Goal: Task Accomplishment & Management: Use online tool/utility

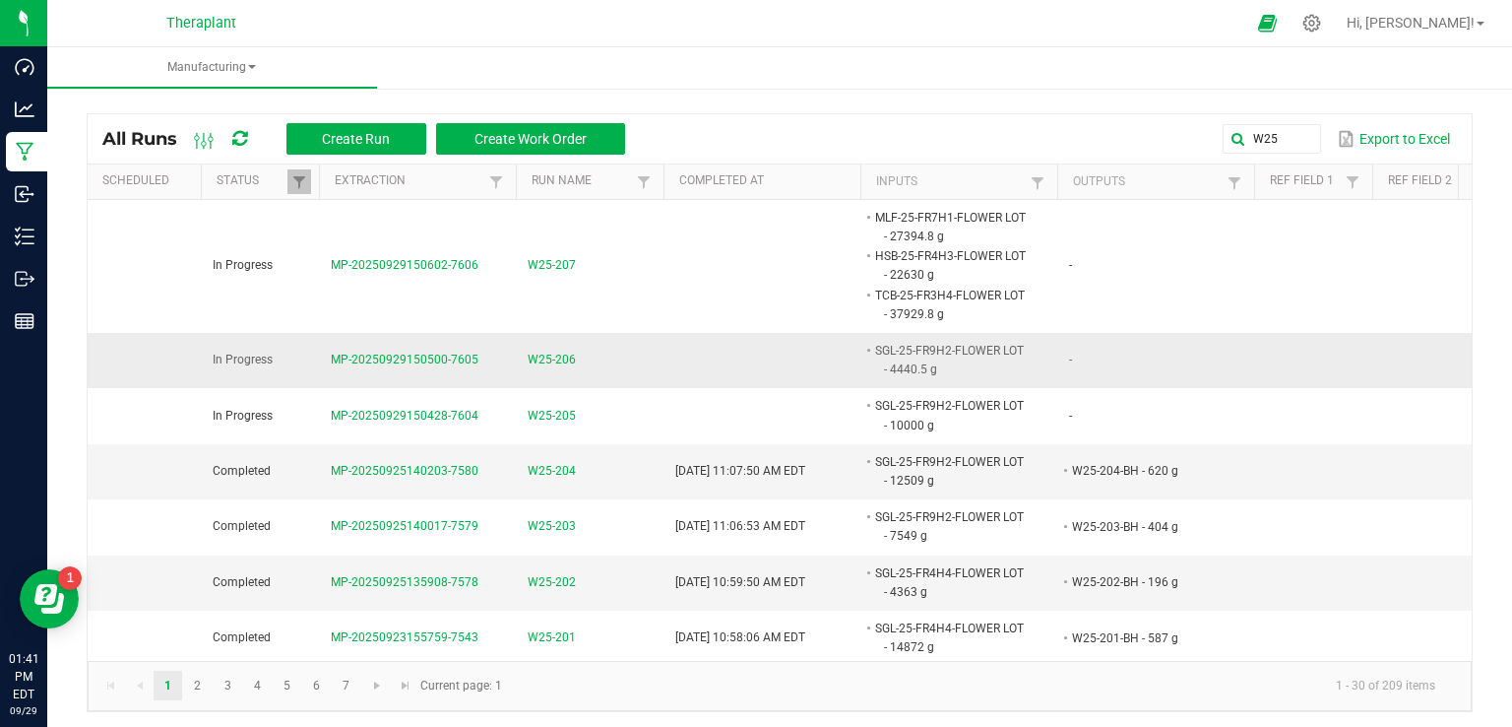
click at [753, 371] on td at bounding box center [762, 360] width 197 height 55
click at [536, 355] on span "W25-206" at bounding box center [552, 359] width 48 height 19
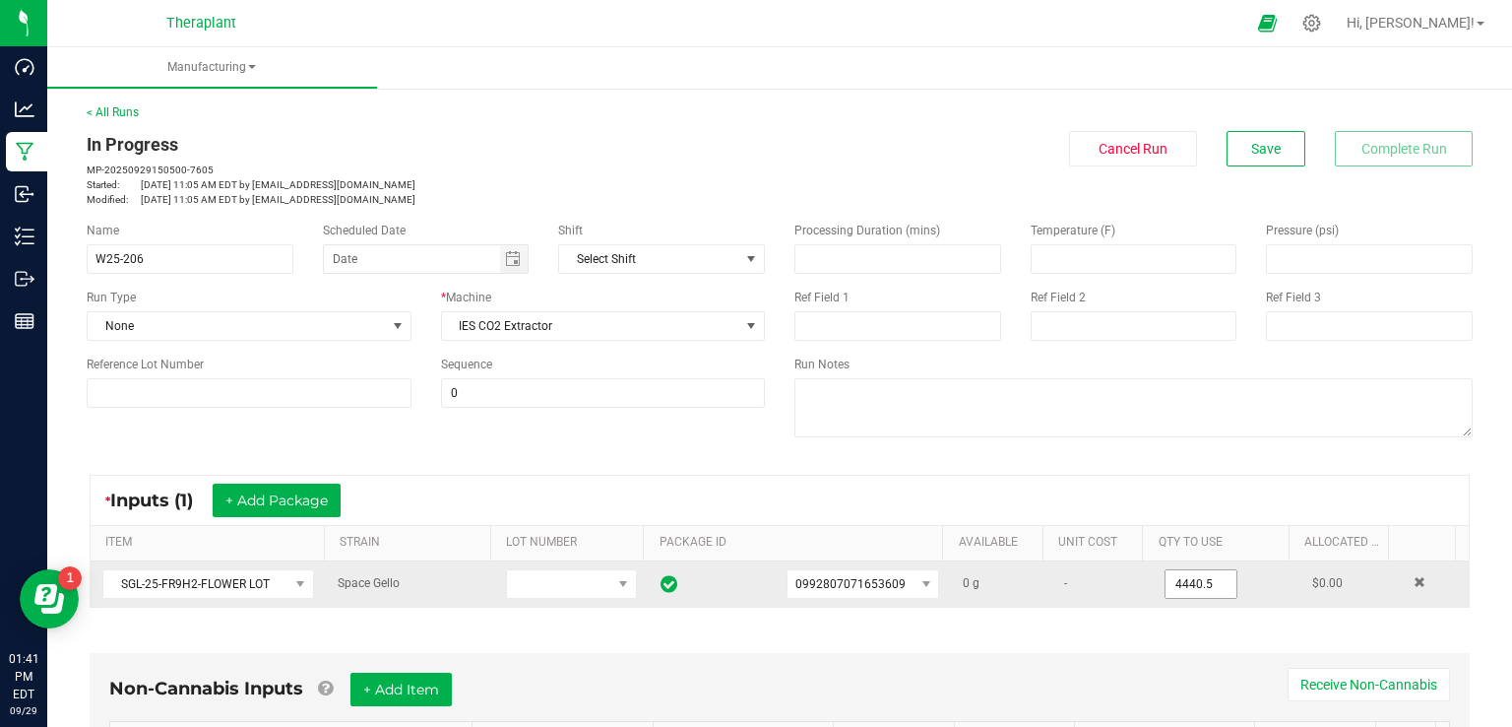
click at [1166, 572] on input "4440.5" at bounding box center [1201, 584] width 71 height 28
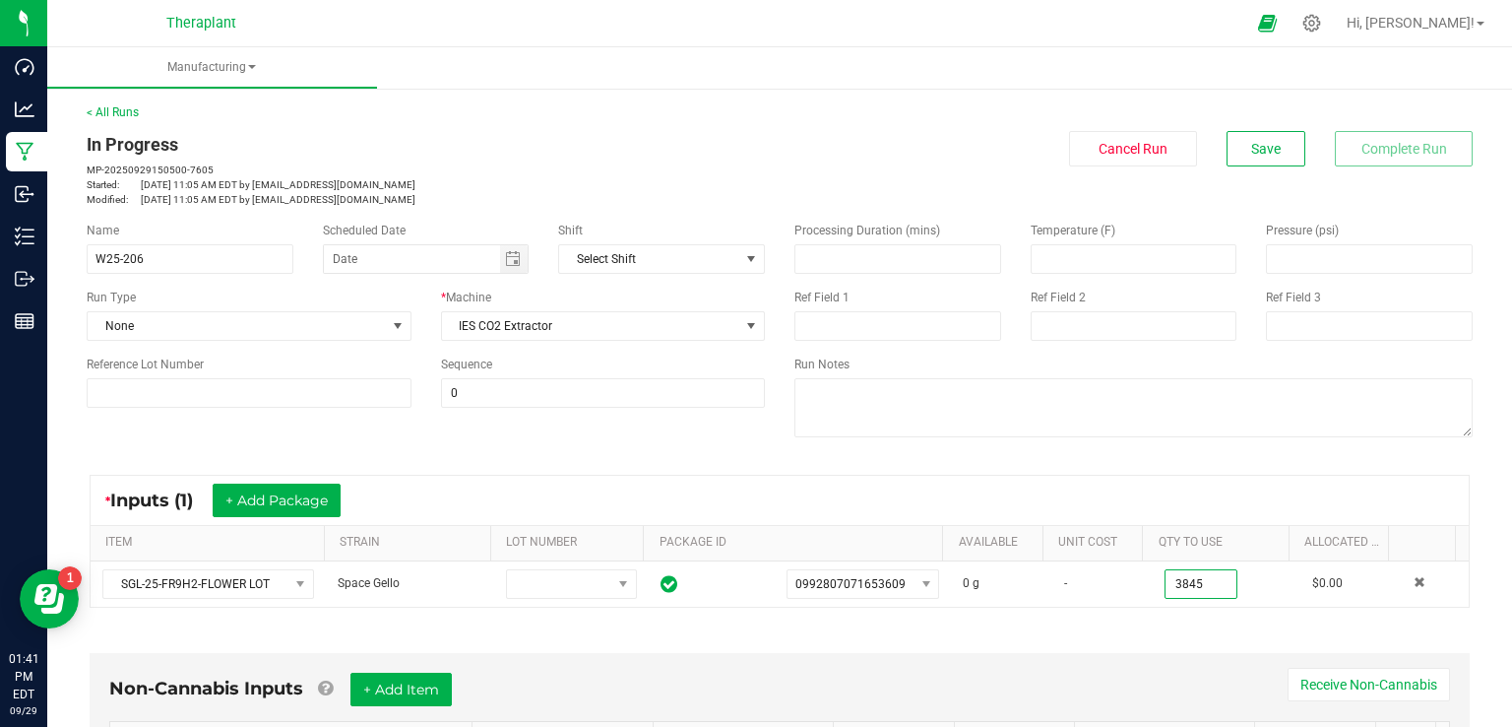
type input "3845.0000 g"
click at [1144, 626] on div "Non-Cannabis Inputs + Add Item Receive Non-Cannabis ITEM LOT NUMBER AREA/LOCATI…" at bounding box center [780, 737] width 1416 height 224
click at [1261, 152] on span "Save" at bounding box center [1266, 149] width 30 height 16
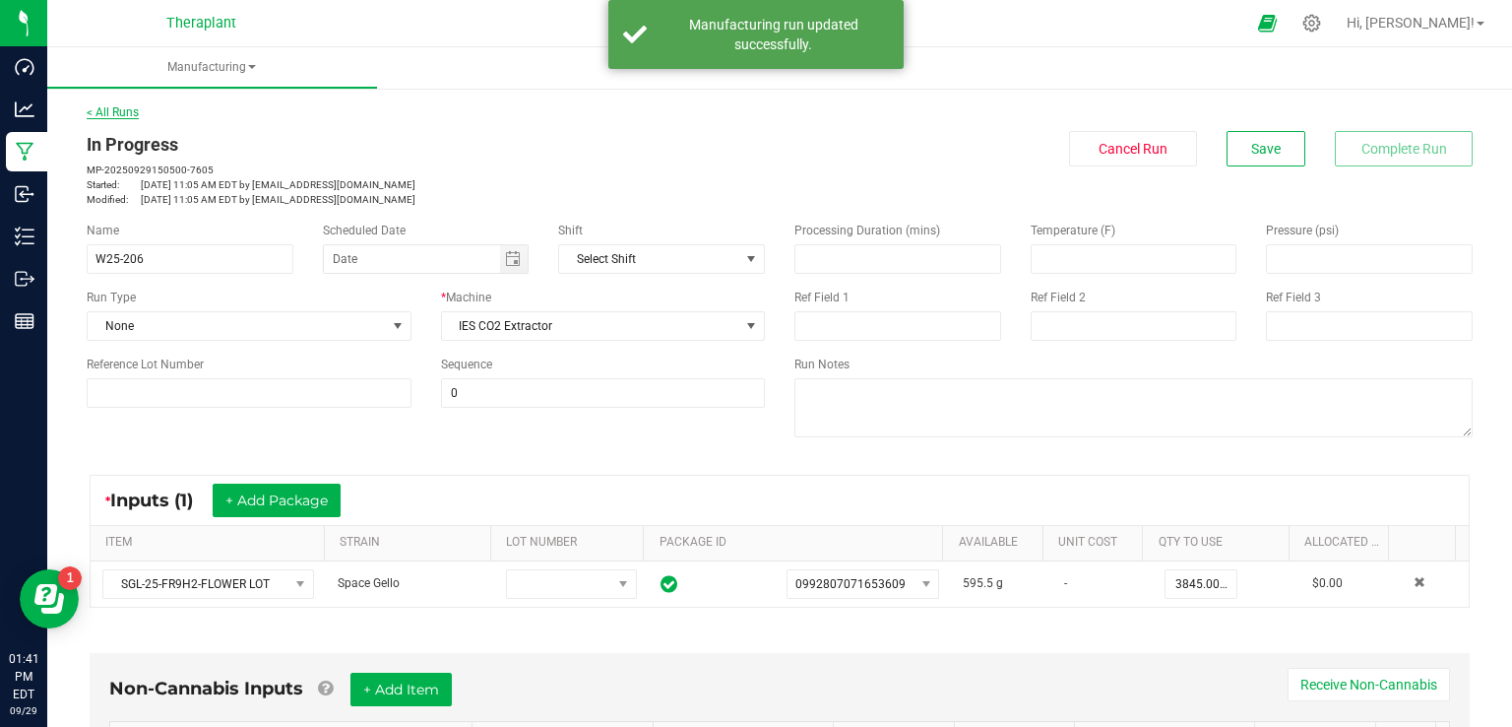
click at [116, 107] on link "< All Runs" at bounding box center [113, 112] width 52 height 14
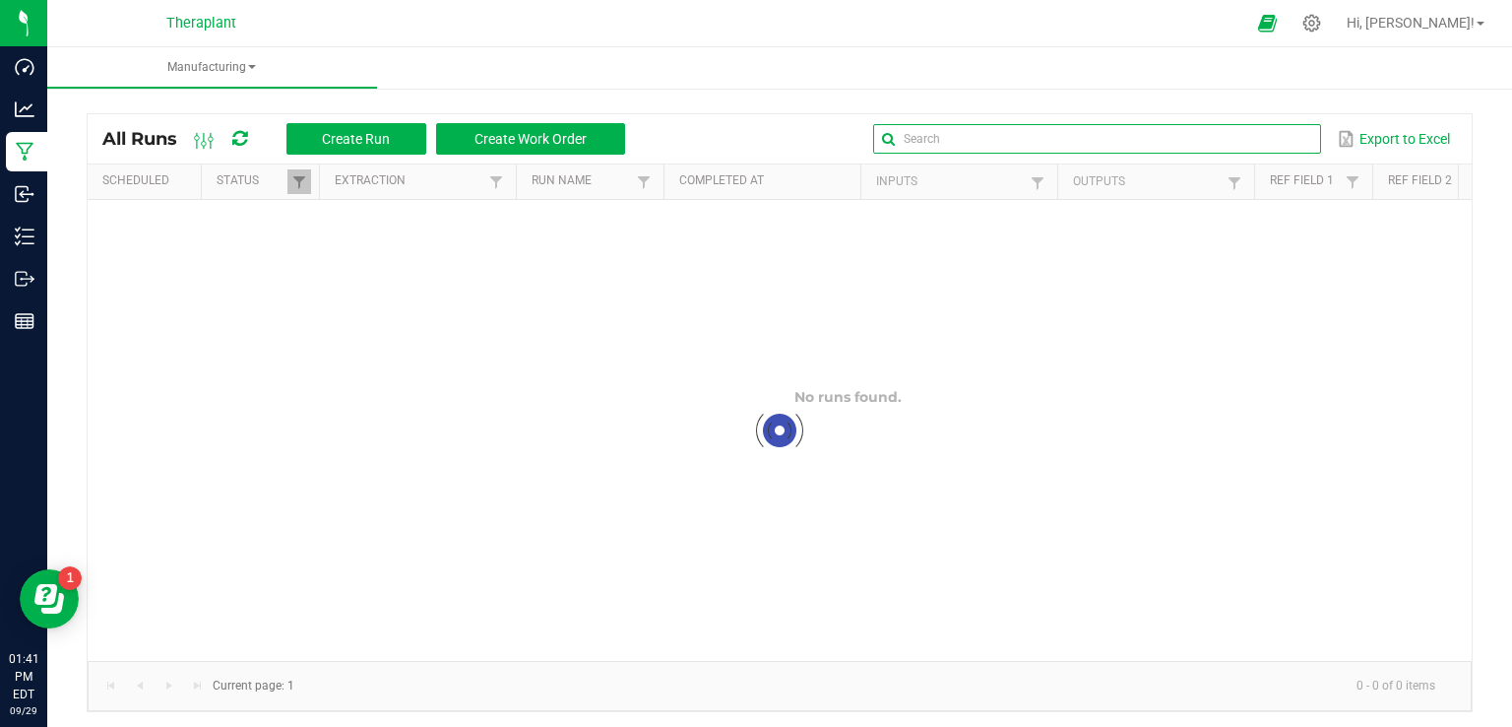
click at [1237, 134] on input "text" at bounding box center [1097, 139] width 448 height 30
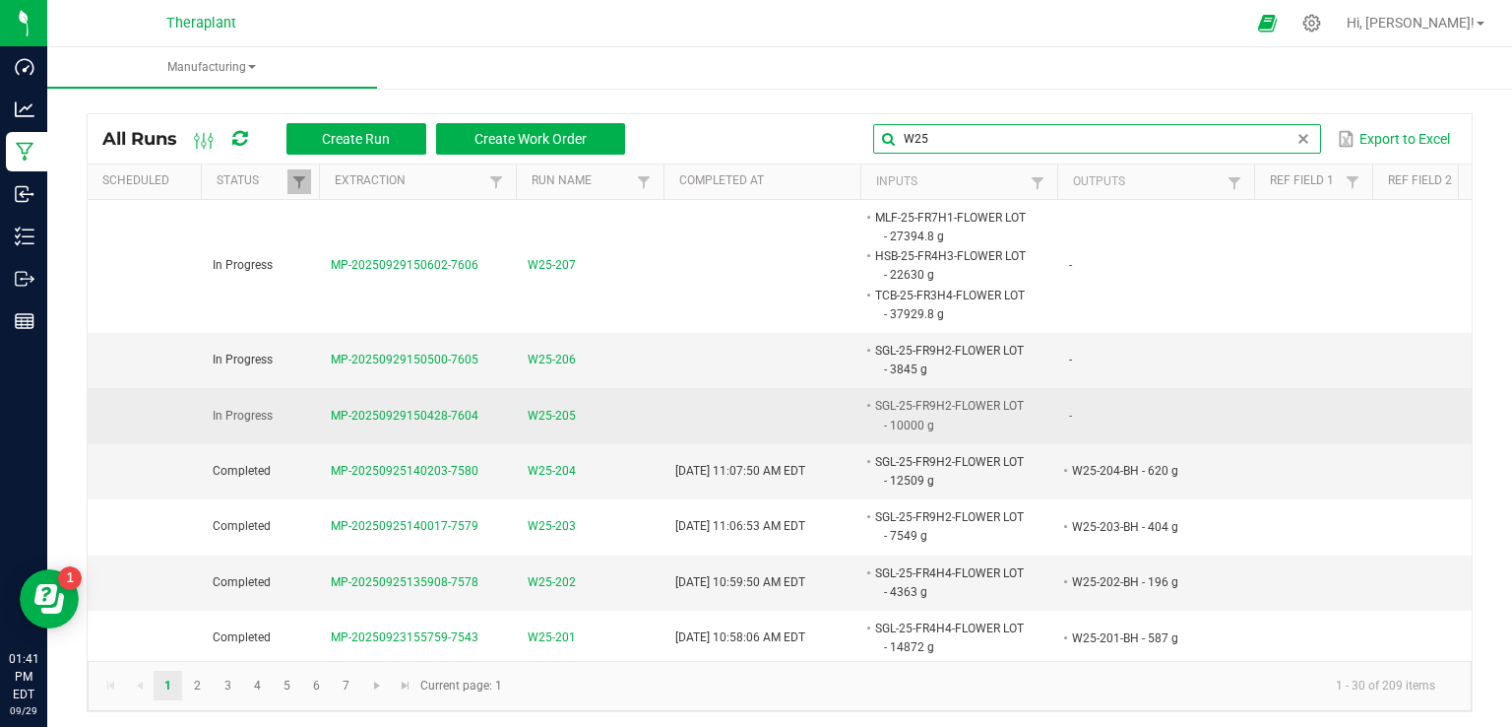
type input "W25"
click at [559, 426] on td "W25-205" at bounding box center [590, 415] width 148 height 55
click at [559, 414] on span "W25-205" at bounding box center [552, 416] width 48 height 19
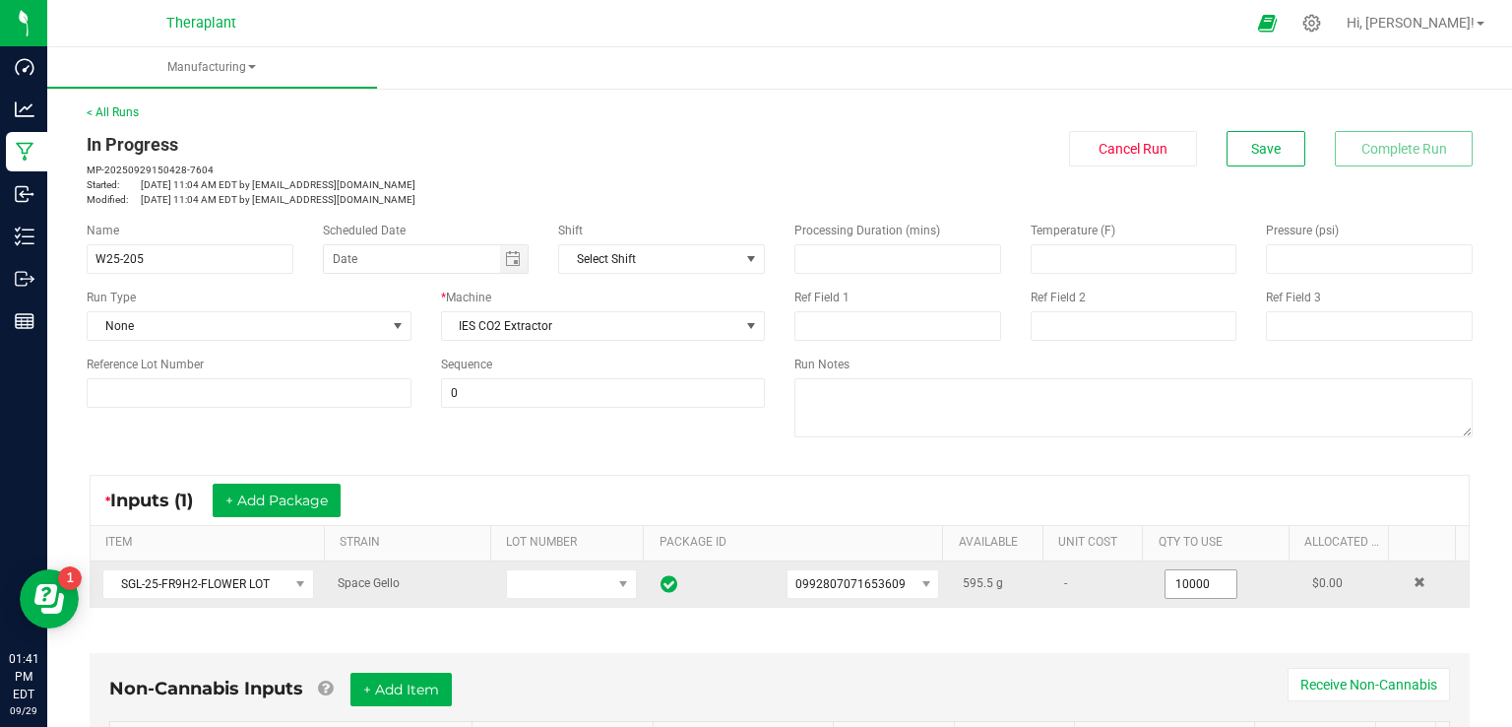
click at [1175, 582] on input "10000" at bounding box center [1201, 584] width 71 height 28
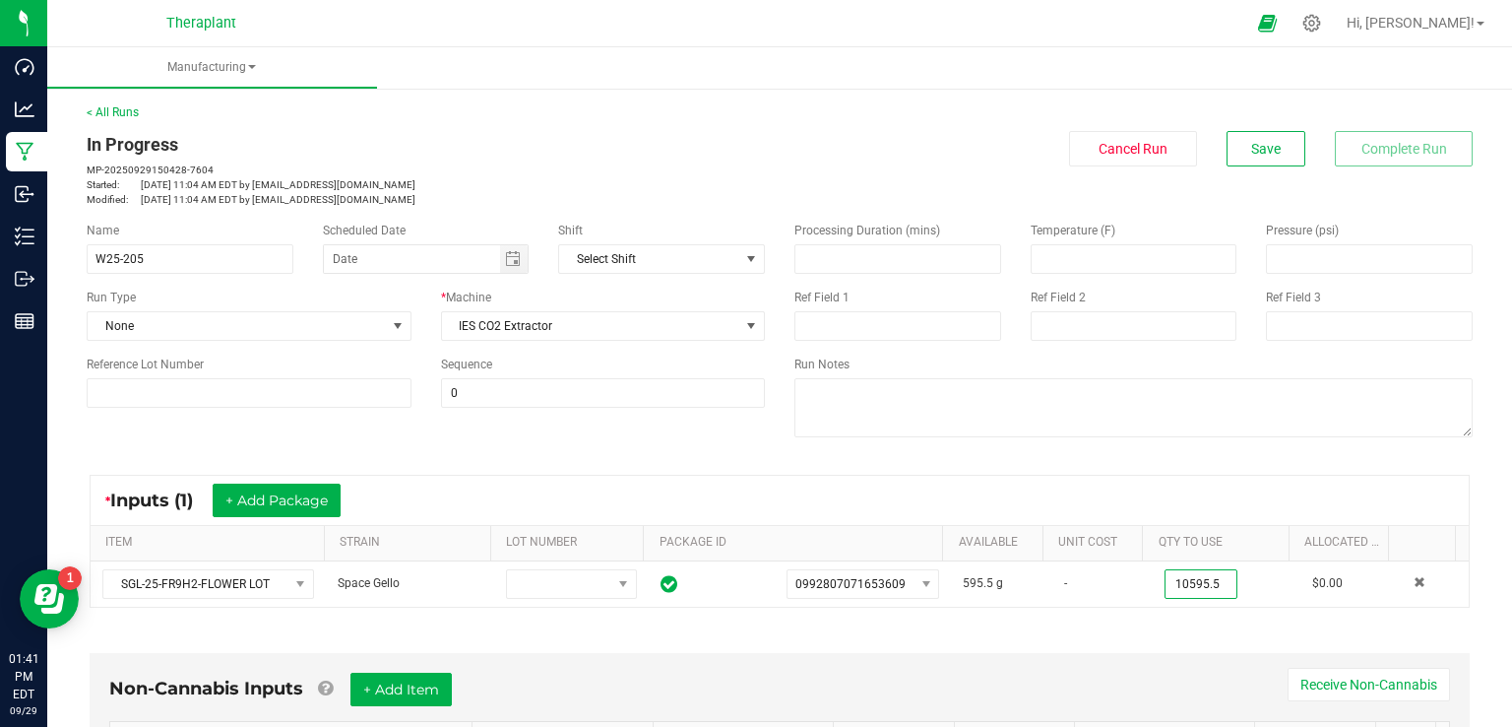
type input "10595.5000 g"
click at [1266, 129] on div "< All Runs In Progress MP-20250929150428-7604 Started: [DATE] 11:04 AM EDT by […" at bounding box center [780, 154] width 1386 height 103
click at [1266, 150] on button "Save" at bounding box center [1266, 148] width 79 height 35
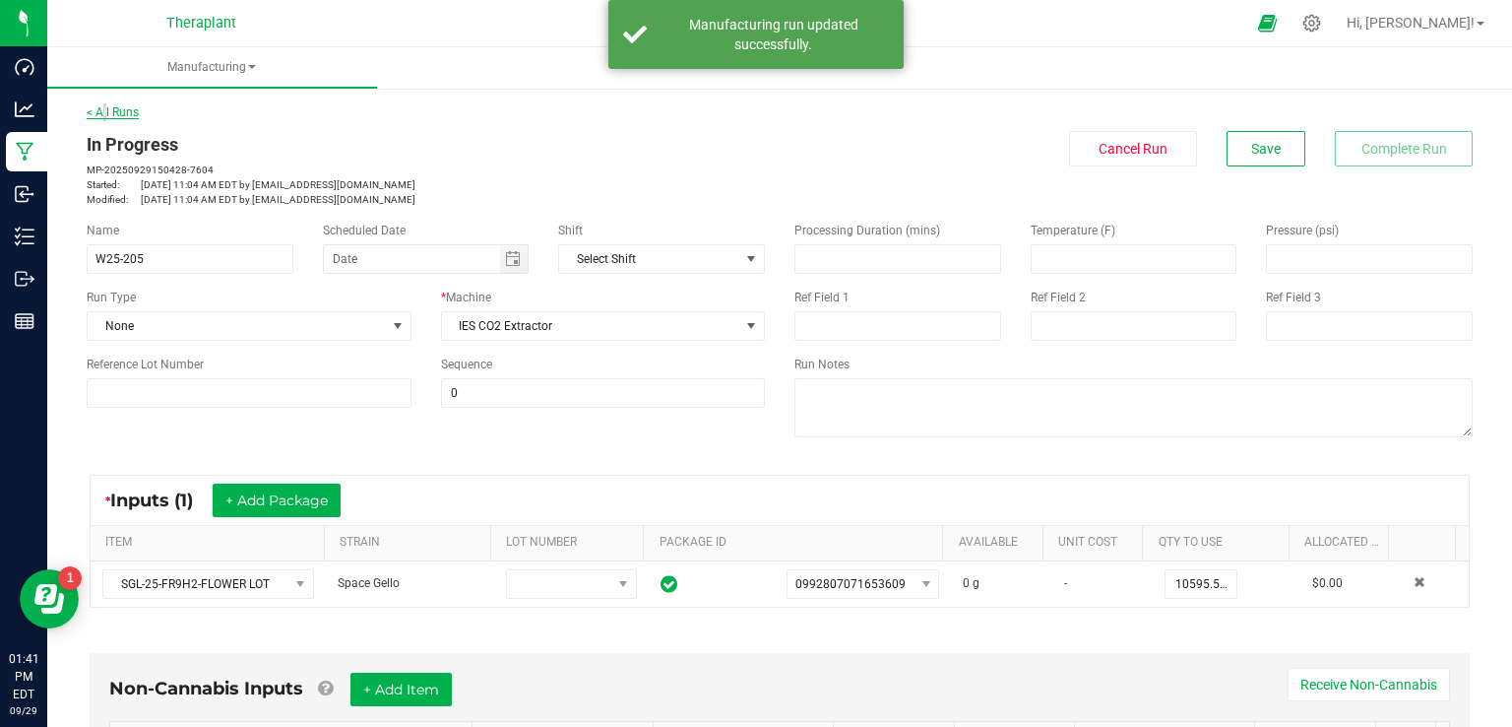
click at [100, 113] on link "< All Runs" at bounding box center [113, 112] width 52 height 14
